Goal: Transaction & Acquisition: Book appointment/travel/reservation

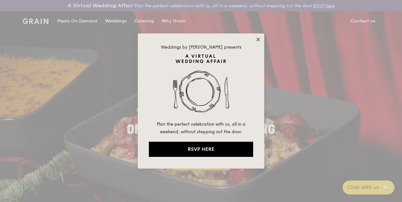
click at [257, 37] on icon at bounding box center [258, 40] width 6 height 6
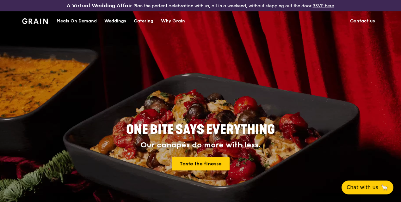
click at [146, 25] on div "Catering" at bounding box center [144, 21] width 20 height 19
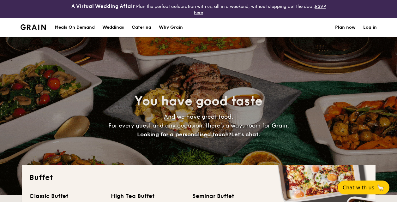
select select
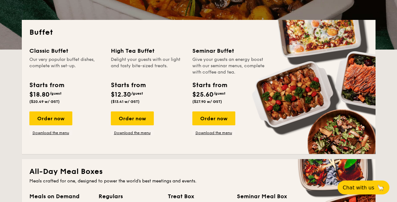
scroll to position [158, 0]
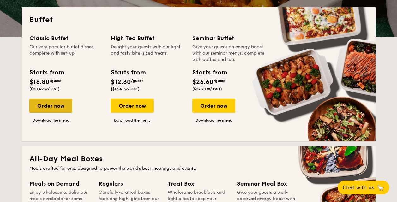
click at [60, 104] on div "Order now" at bounding box center [50, 106] width 43 height 14
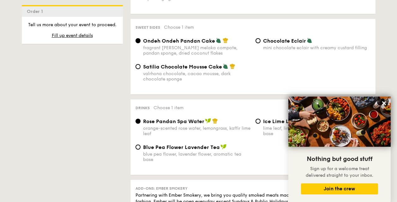
scroll to position [566, 0]
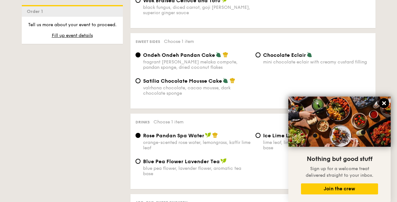
click at [386, 103] on icon at bounding box center [384, 103] width 6 height 6
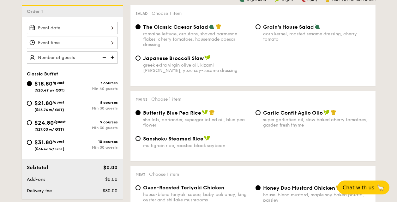
scroll to position [189, 0]
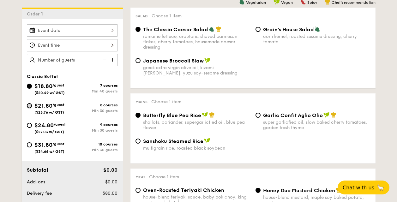
click at [30, 104] on input "$21.80 /guest ($23.76 w/ GST) 8 courses Min 30 guests" at bounding box center [29, 105] width 5 height 5
radio input "true"
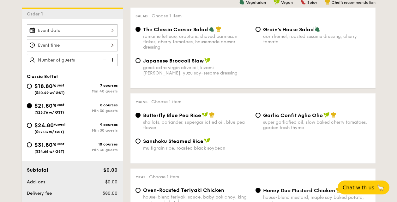
radio input "true"
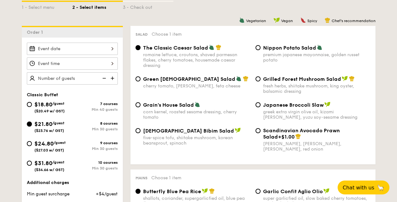
scroll to position [157, 0]
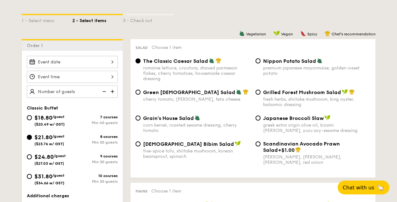
click at [112, 92] on img at bounding box center [112, 92] width 9 height 12
click at [104, 91] on img at bounding box center [103, 92] width 9 height 12
type input "20 guests"
click at [104, 91] on img at bounding box center [103, 92] width 9 height 12
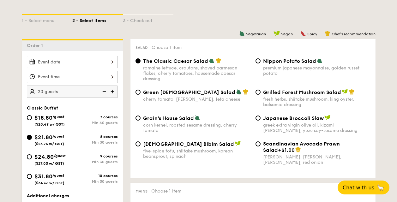
click at [105, 92] on img at bounding box center [103, 92] width 9 height 12
click at [30, 116] on input "$18.80 /guest ($20.49 w/ GST) 7 courses Min 40 guests" at bounding box center [29, 117] width 5 height 5
radio input "true"
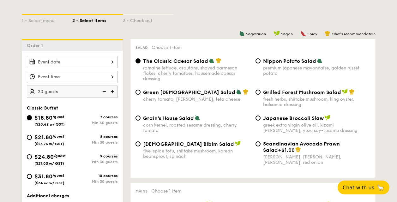
radio input "true"
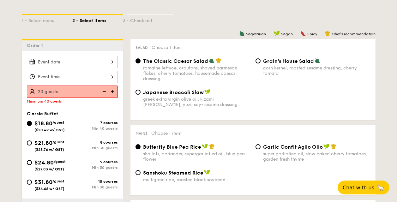
click at [31, 117] on div "Classic Buffet $18.80 /guest ($20.49 w/ GST) 7 courses Min 40 guests $21.80 /gu…" at bounding box center [72, 154] width 91 height 86
click at [31, 143] on input "$21.80 /guest ($23.76 w/ GST) 8 courses Min 30 guests" at bounding box center [29, 143] width 5 height 5
radio input "true"
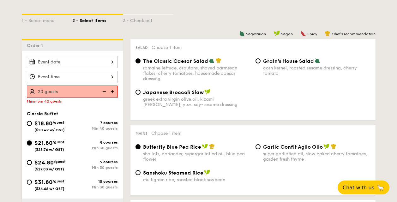
radio input "true"
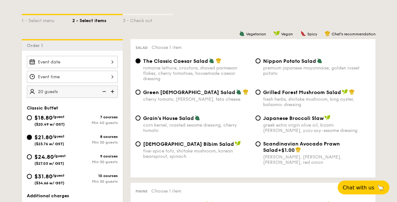
scroll to position [220, 0]
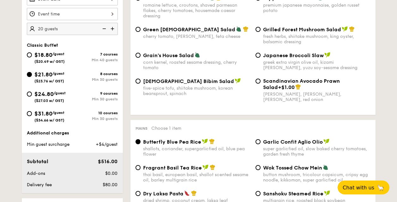
click at [112, 30] on img at bounding box center [112, 29] width 9 height 12
click at [113, 30] on img at bounding box center [112, 29] width 9 height 12
type input "30 guests"
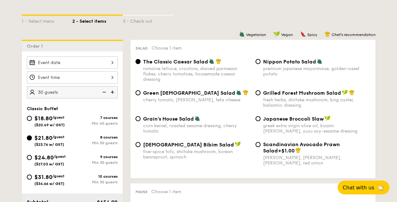
scroll to position [157, 0]
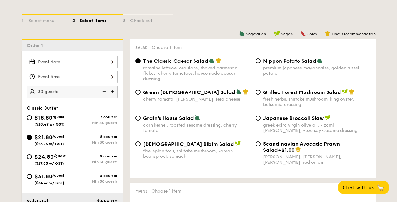
select select
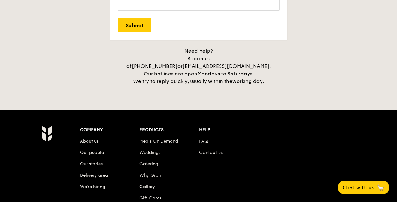
scroll to position [1345, 0]
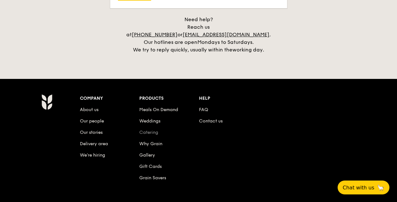
click at [149, 130] on link "Catering" at bounding box center [148, 132] width 19 height 5
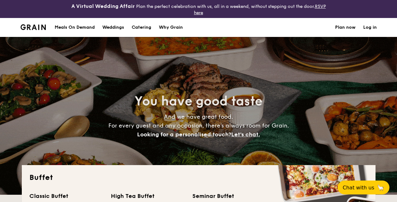
select select
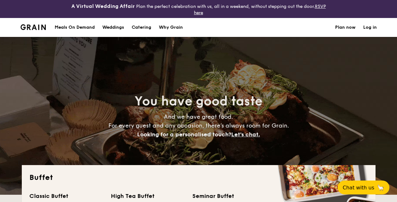
click at [143, 28] on h1 "Catering" at bounding box center [142, 27] width 20 height 19
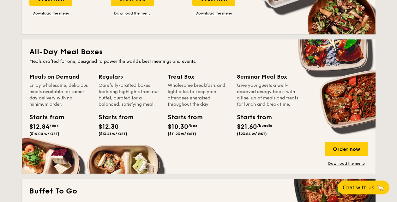
scroll to position [284, 0]
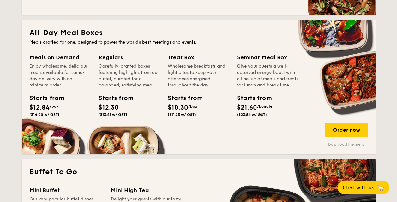
click at [350, 144] on link "Download the menu" at bounding box center [346, 144] width 43 height 5
